Goal: Find specific page/section: Find specific page/section

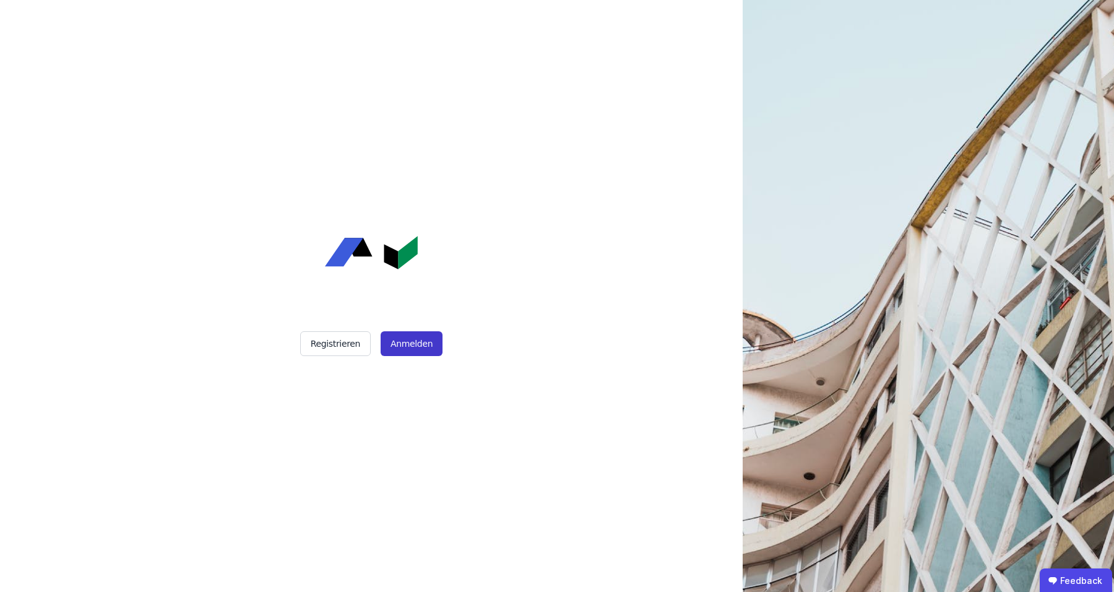
click at [396, 347] on button "Anmelden" at bounding box center [412, 343] width 62 height 25
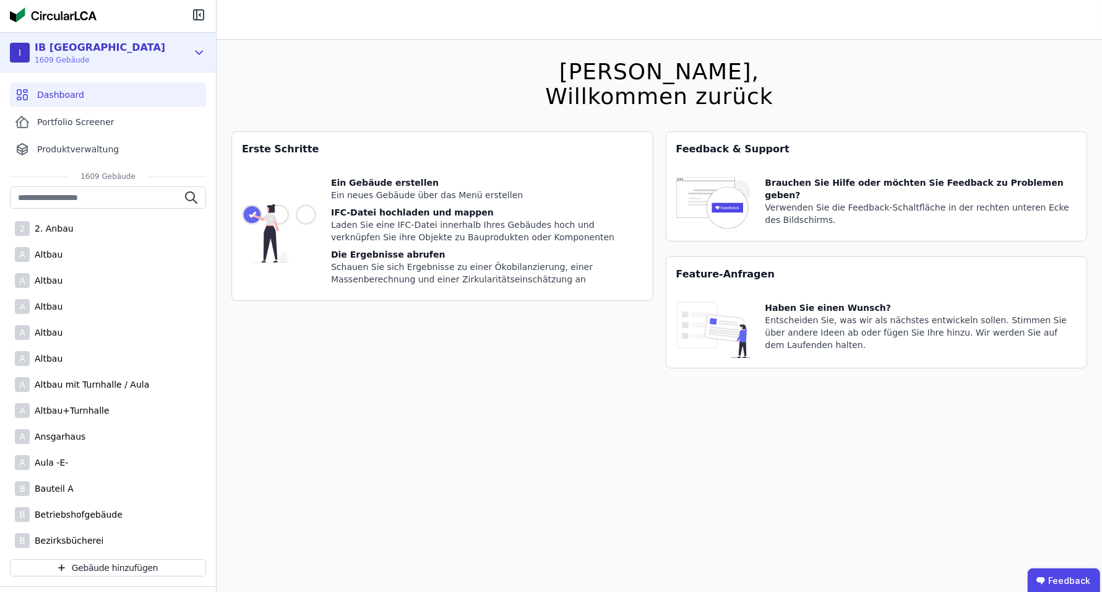
click at [194, 50] on icon at bounding box center [199, 52] width 14 height 15
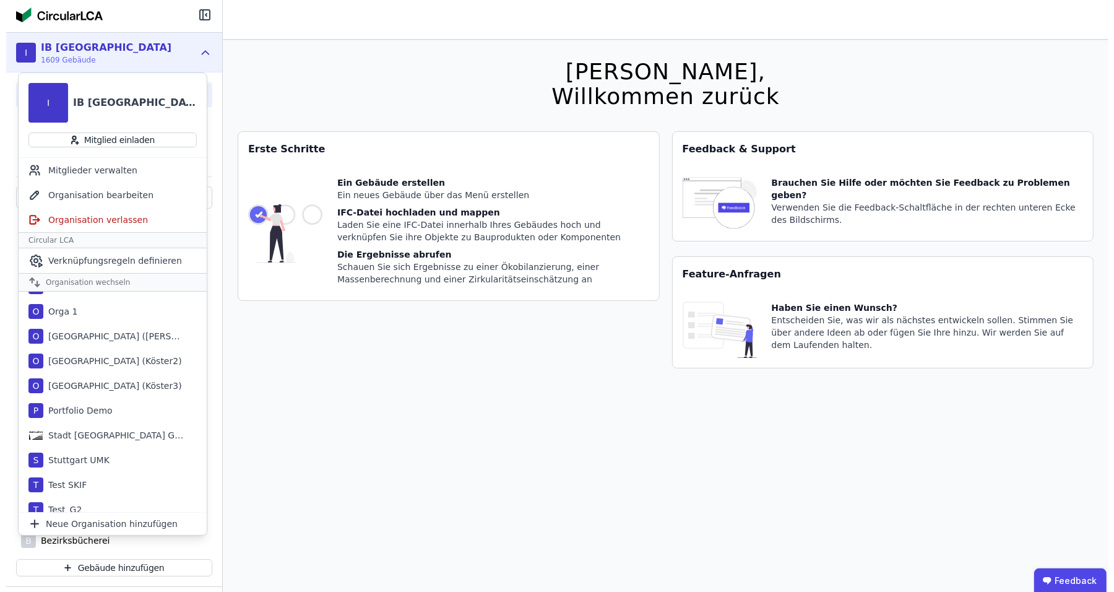
scroll to position [101, 0]
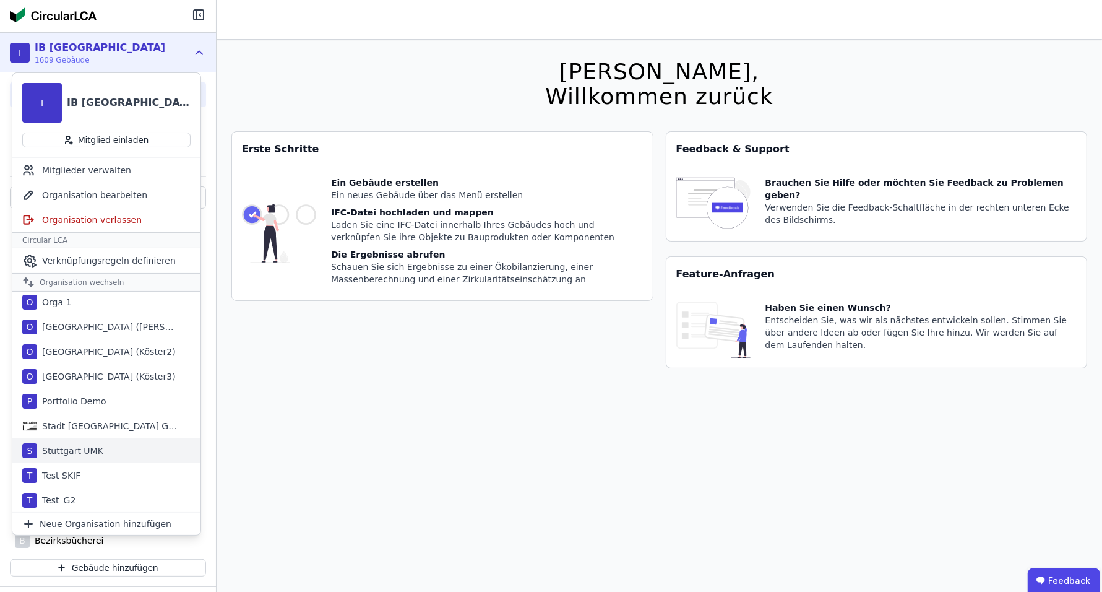
click at [81, 447] on div "Stuttgart UMK" at bounding box center [70, 450] width 66 height 12
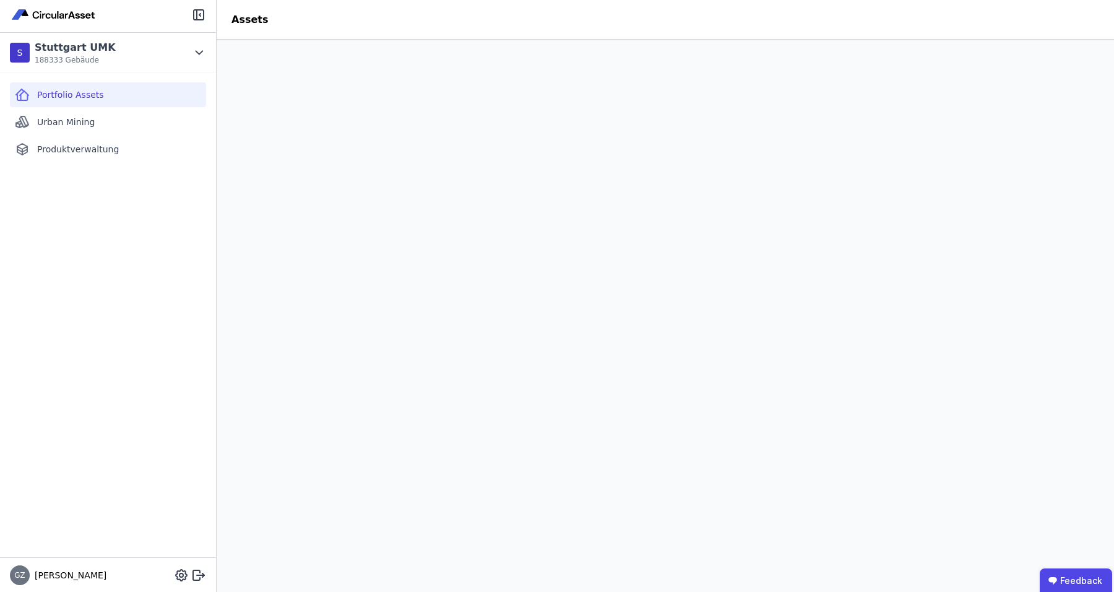
click at [1021, 15] on header "Assets" at bounding box center [665, 20] width 897 height 40
click at [161, 56] on div "S [GEOGRAPHIC_DATA] UMK 188333 Gebäude" at bounding box center [99, 52] width 178 height 25
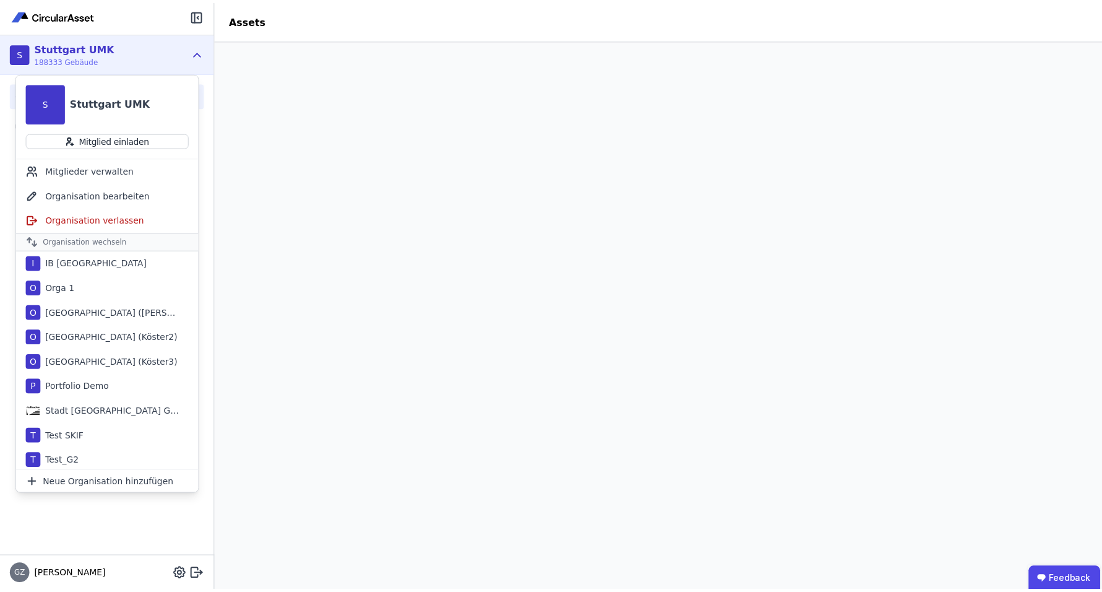
scroll to position [101, 0]
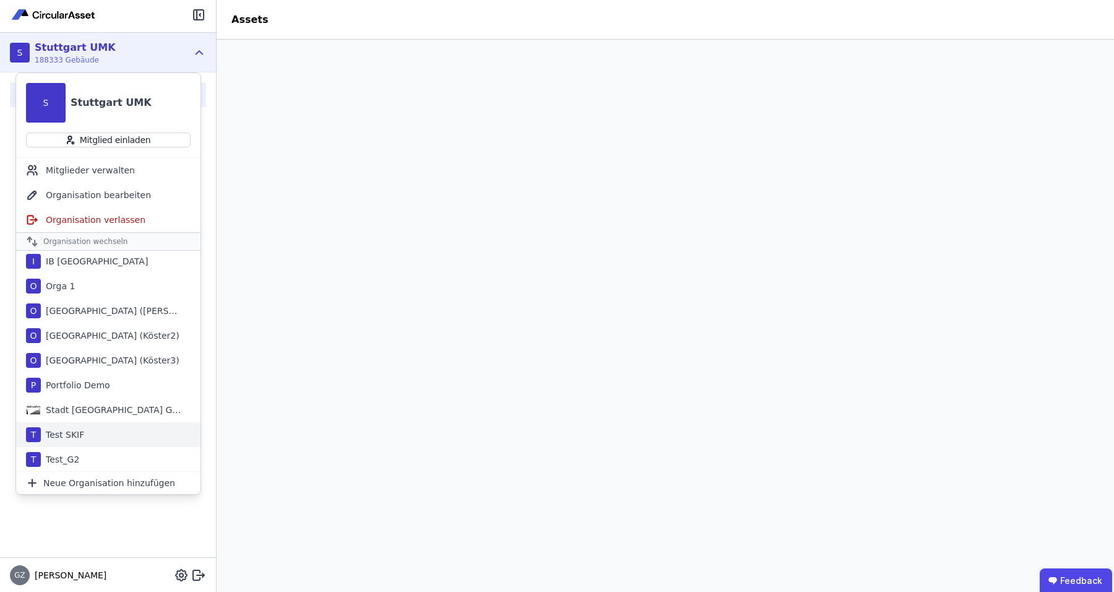
click at [66, 429] on div "Test SKIF" at bounding box center [62, 434] width 43 height 12
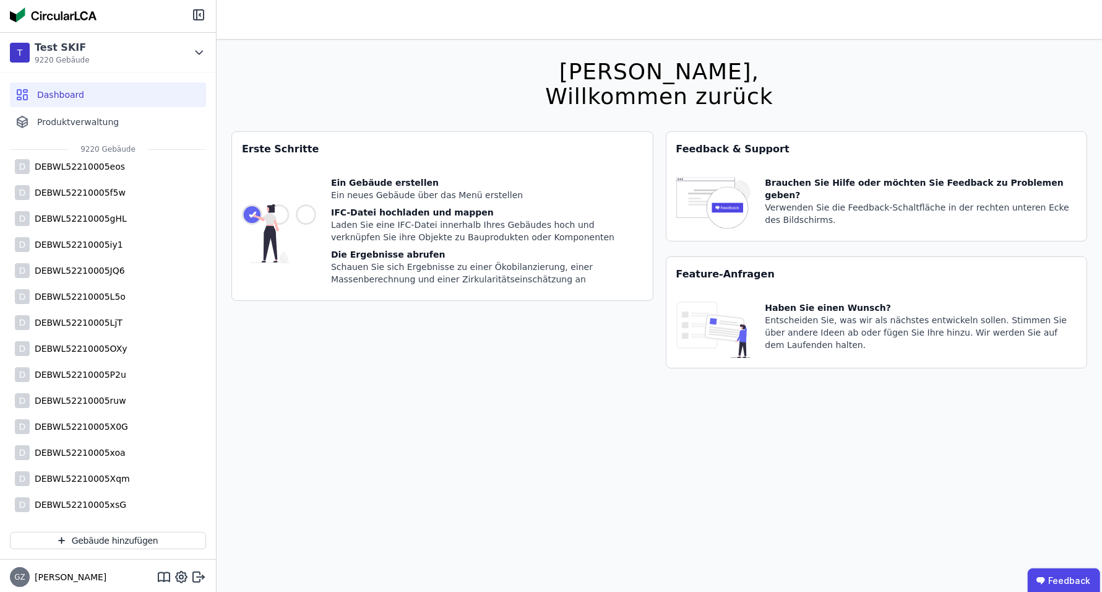
scroll to position [1361, 0]
click at [176, 55] on div "T Test SKIF 9220 Gebäude" at bounding box center [99, 52] width 178 height 25
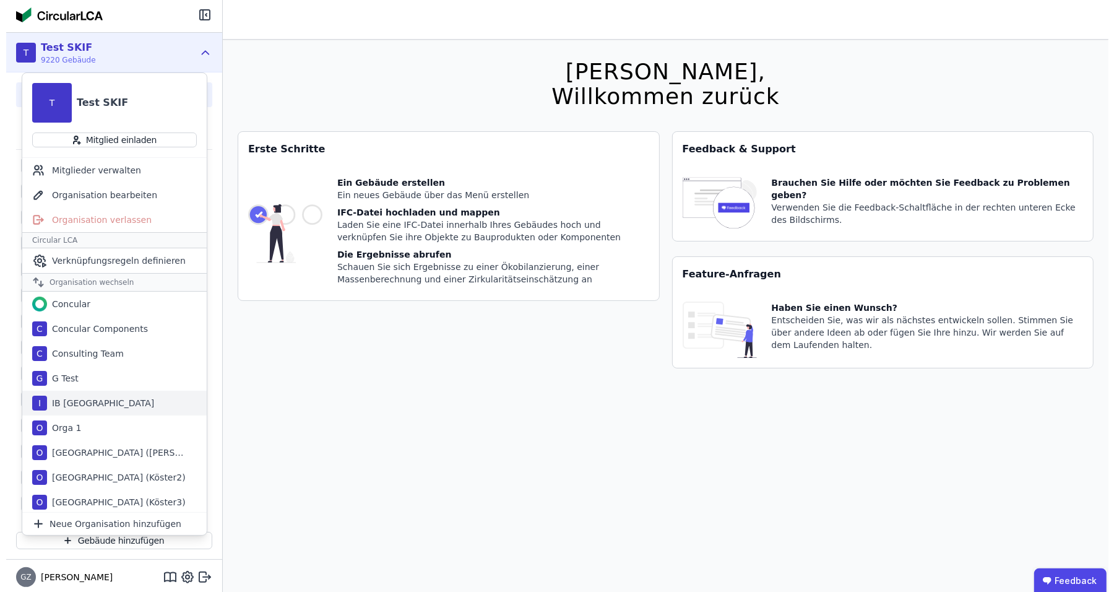
scroll to position [101, 0]
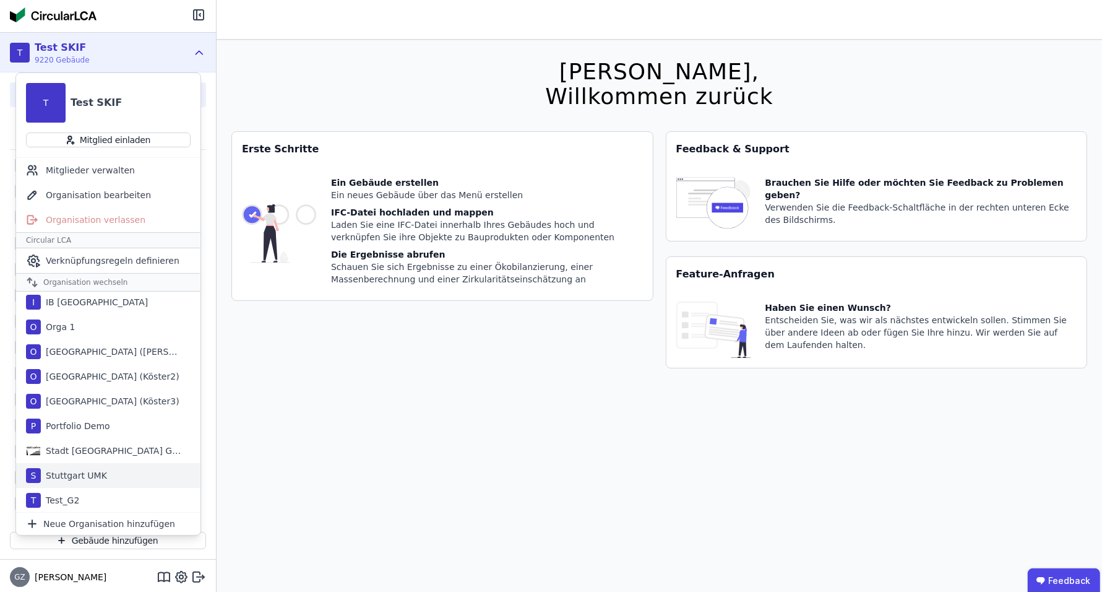
click at [78, 477] on div "Stuttgart UMK" at bounding box center [74, 475] width 66 height 12
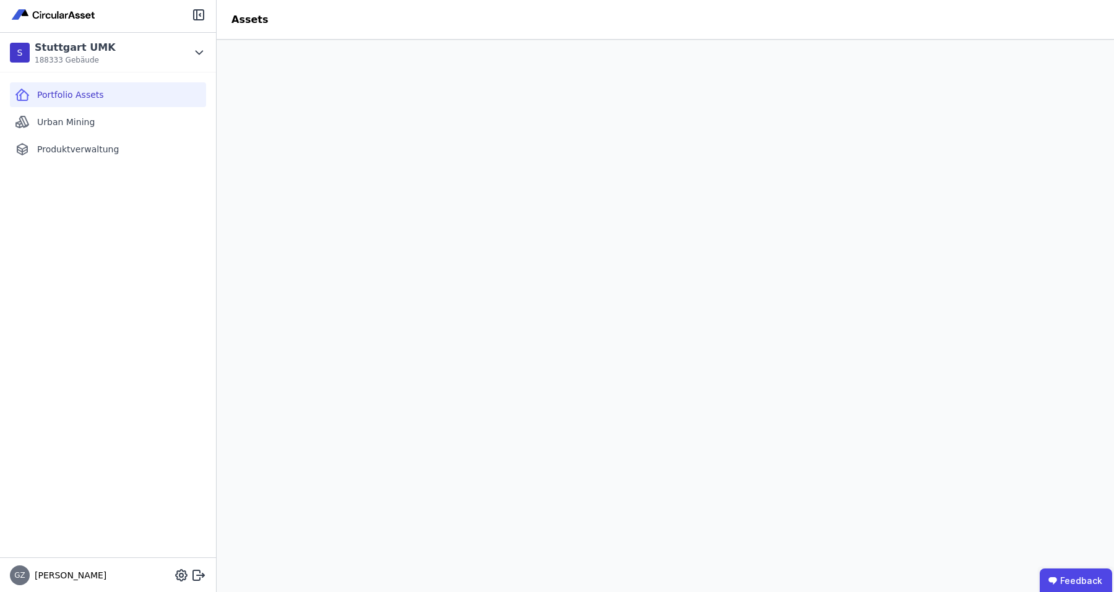
click at [59, 100] on span "Portfolio Assets" at bounding box center [70, 94] width 67 height 12
